Goal: Task Accomplishment & Management: Complete application form

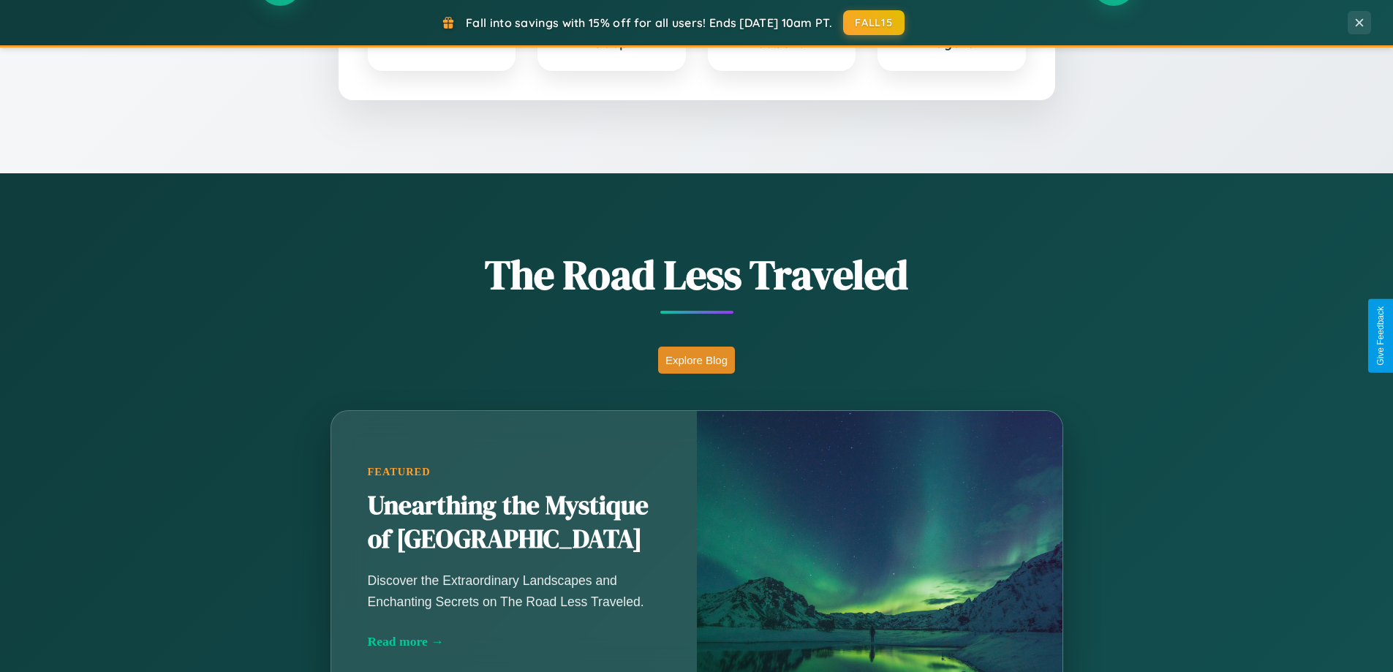
scroll to position [1006, 0]
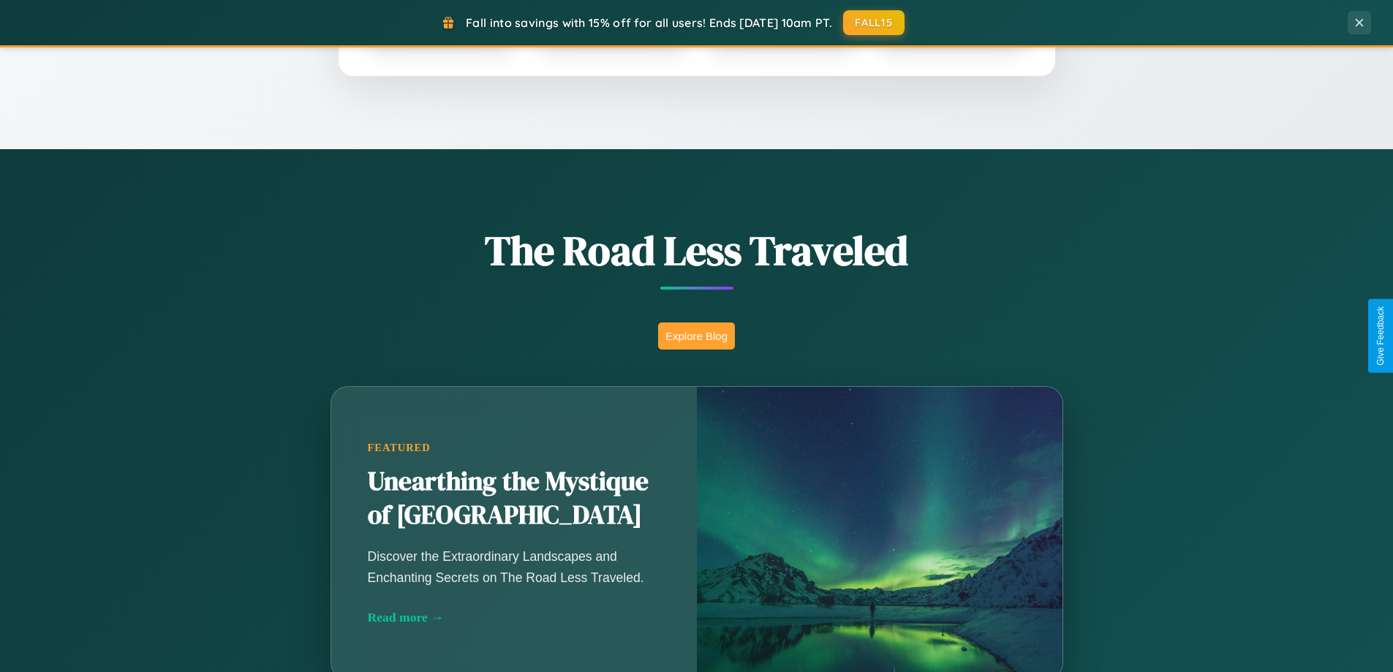
click at [696, 336] on button "Explore Blog" at bounding box center [696, 336] width 77 height 27
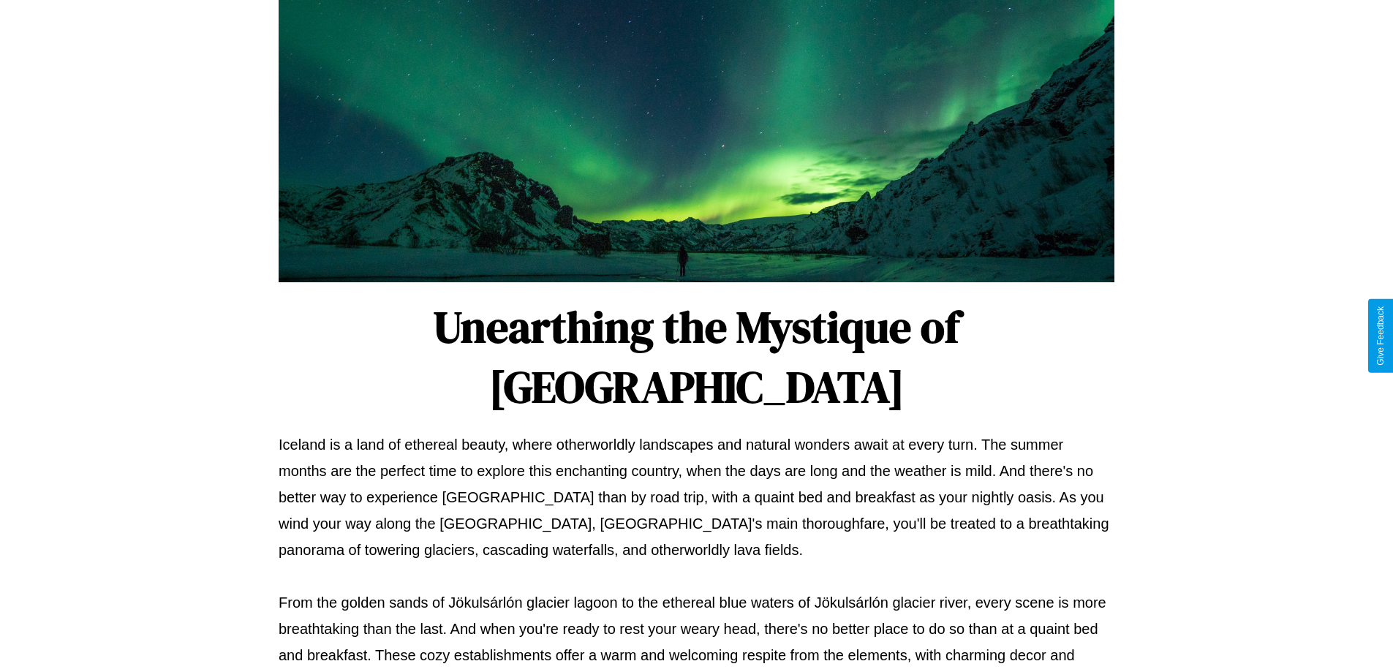
scroll to position [473, 0]
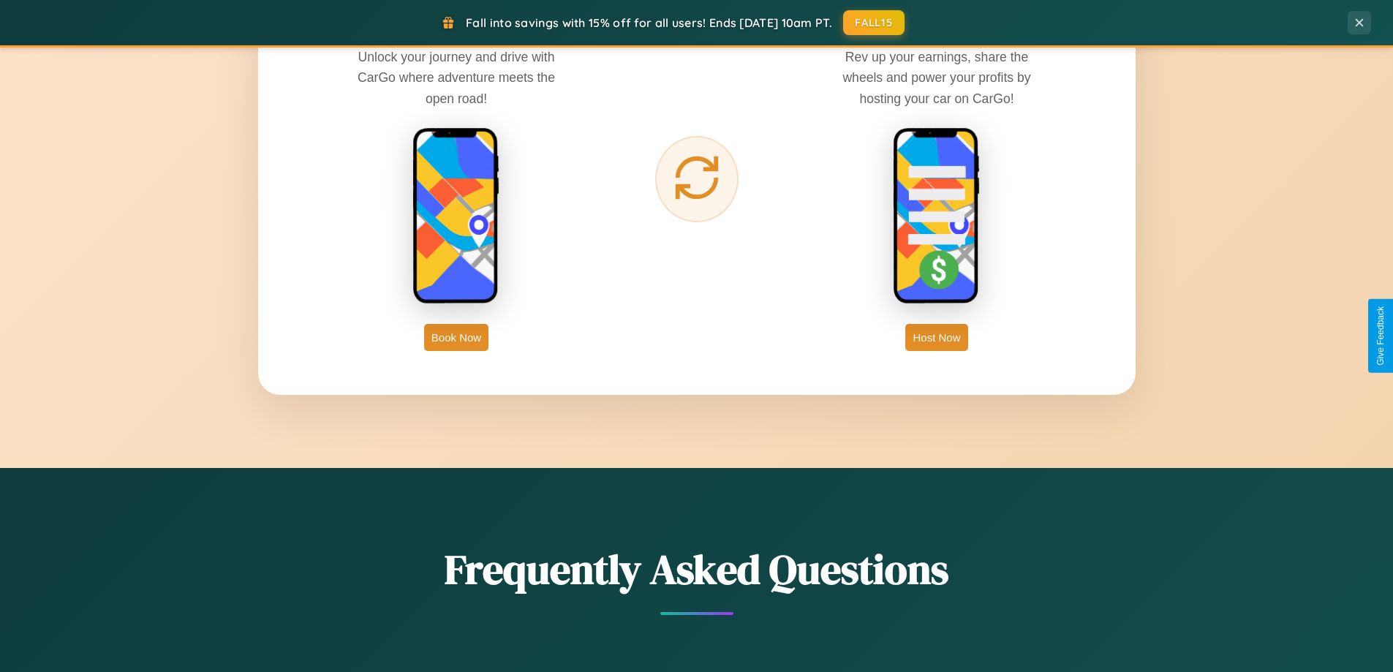
scroll to position [2350, 0]
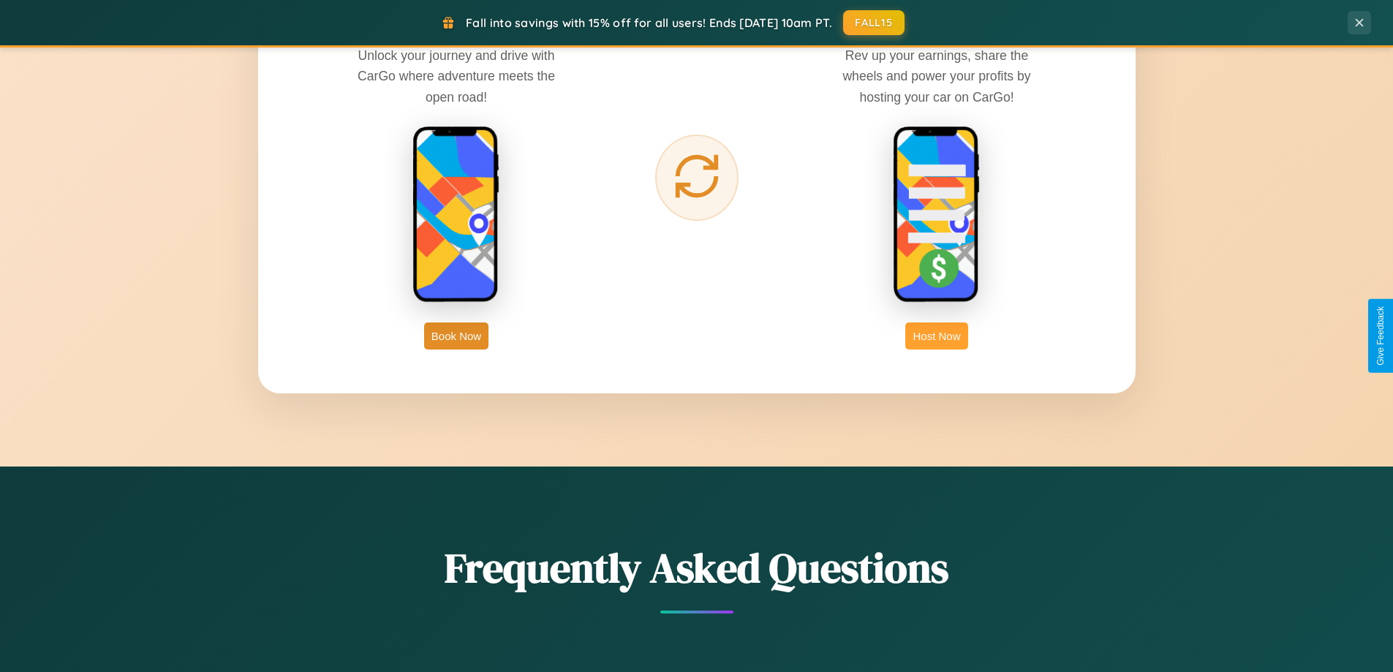
click at [937, 336] on button "Host Now" at bounding box center [936, 336] width 62 height 27
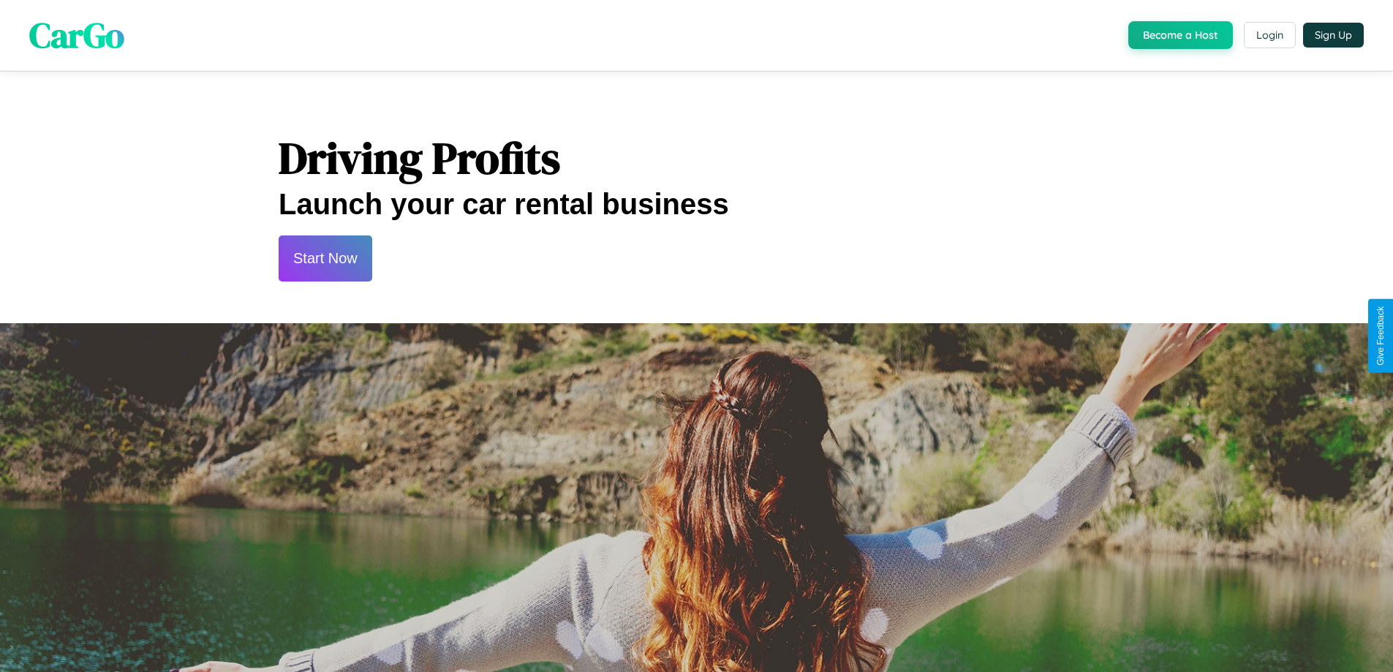
click at [325, 258] on button "Start Now" at bounding box center [326, 259] width 94 height 46
